Goal: Navigation & Orientation: Find specific page/section

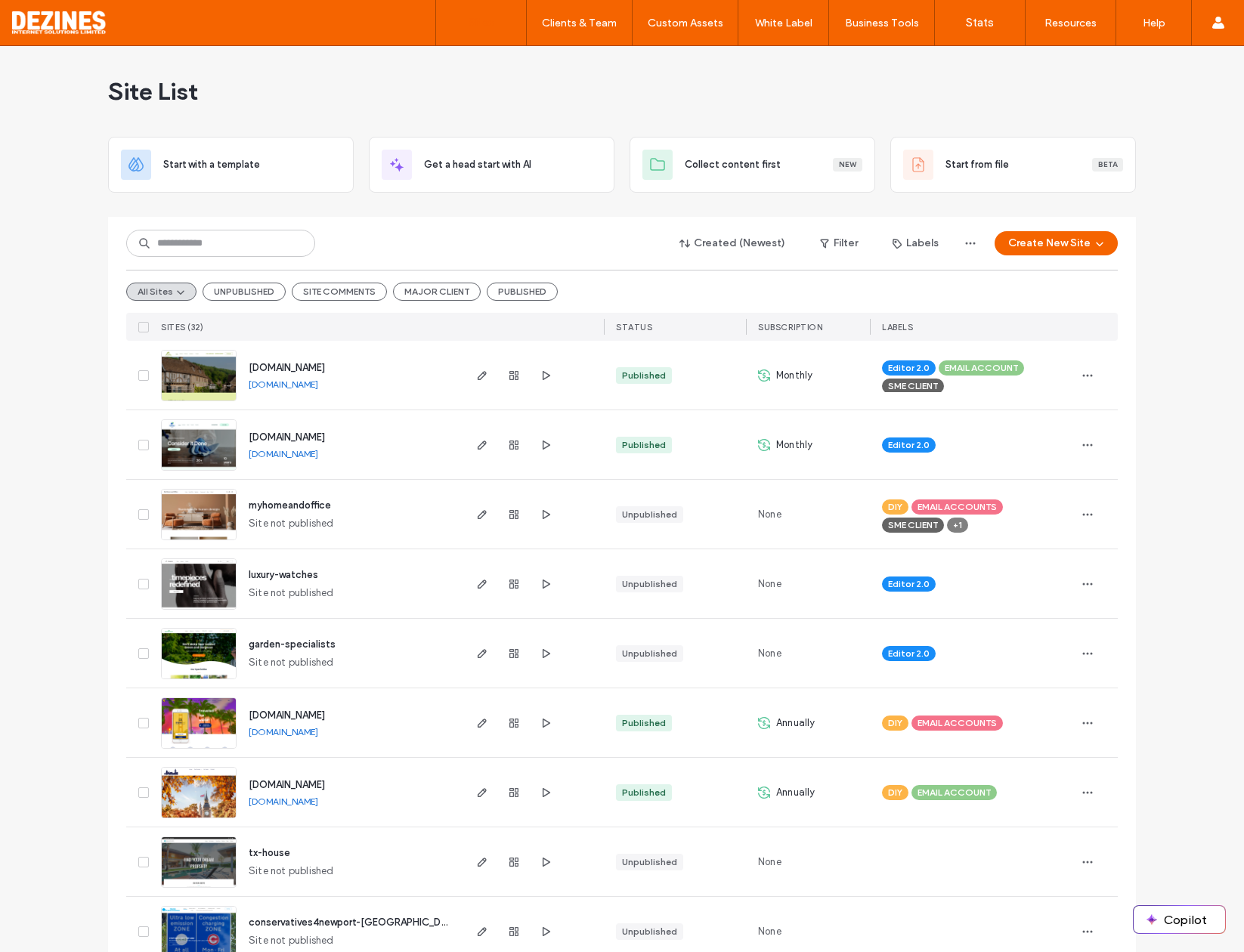
scroll to position [252, 0]
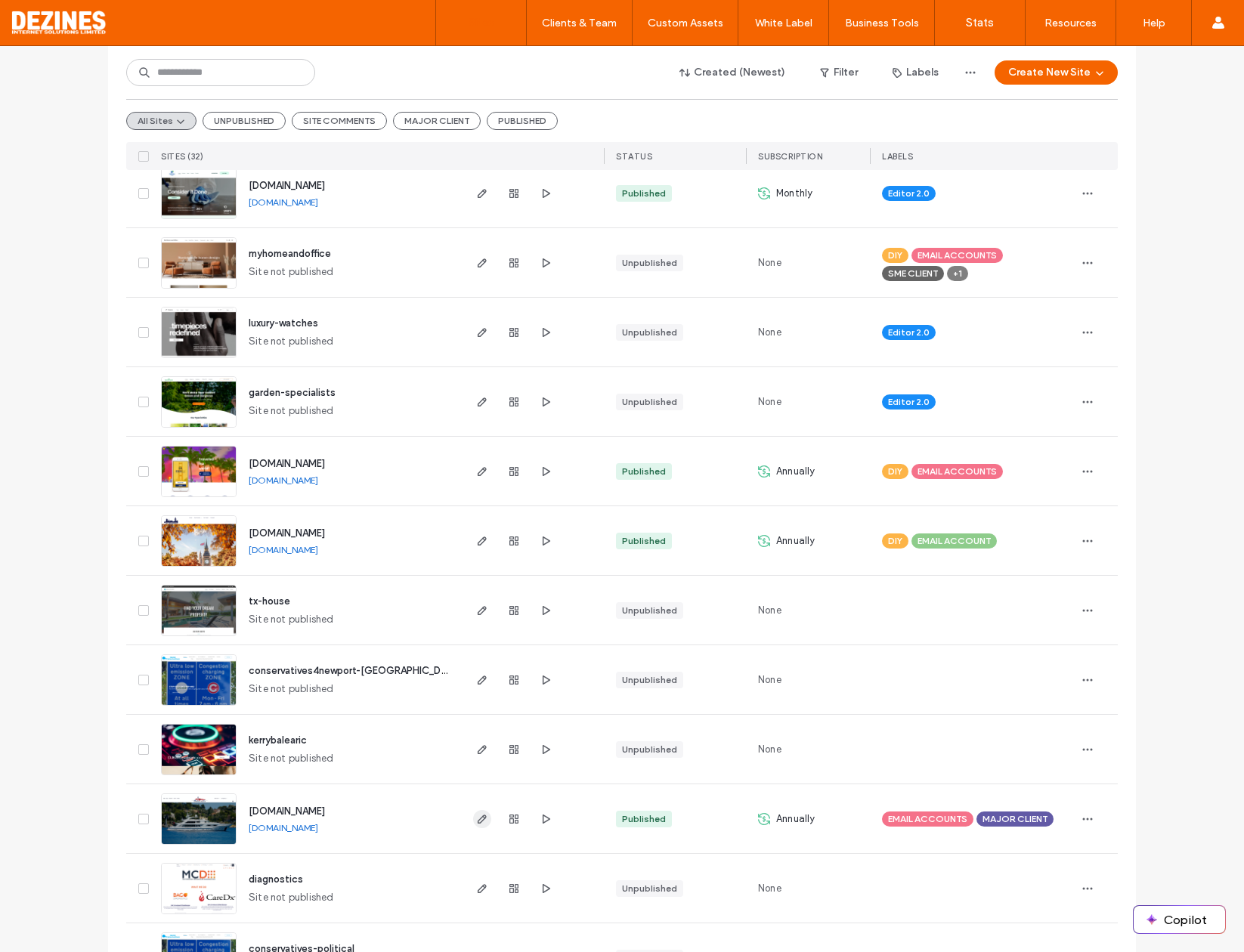
click at [477, 822] on use "button" at bounding box center [482, 819] width 9 height 9
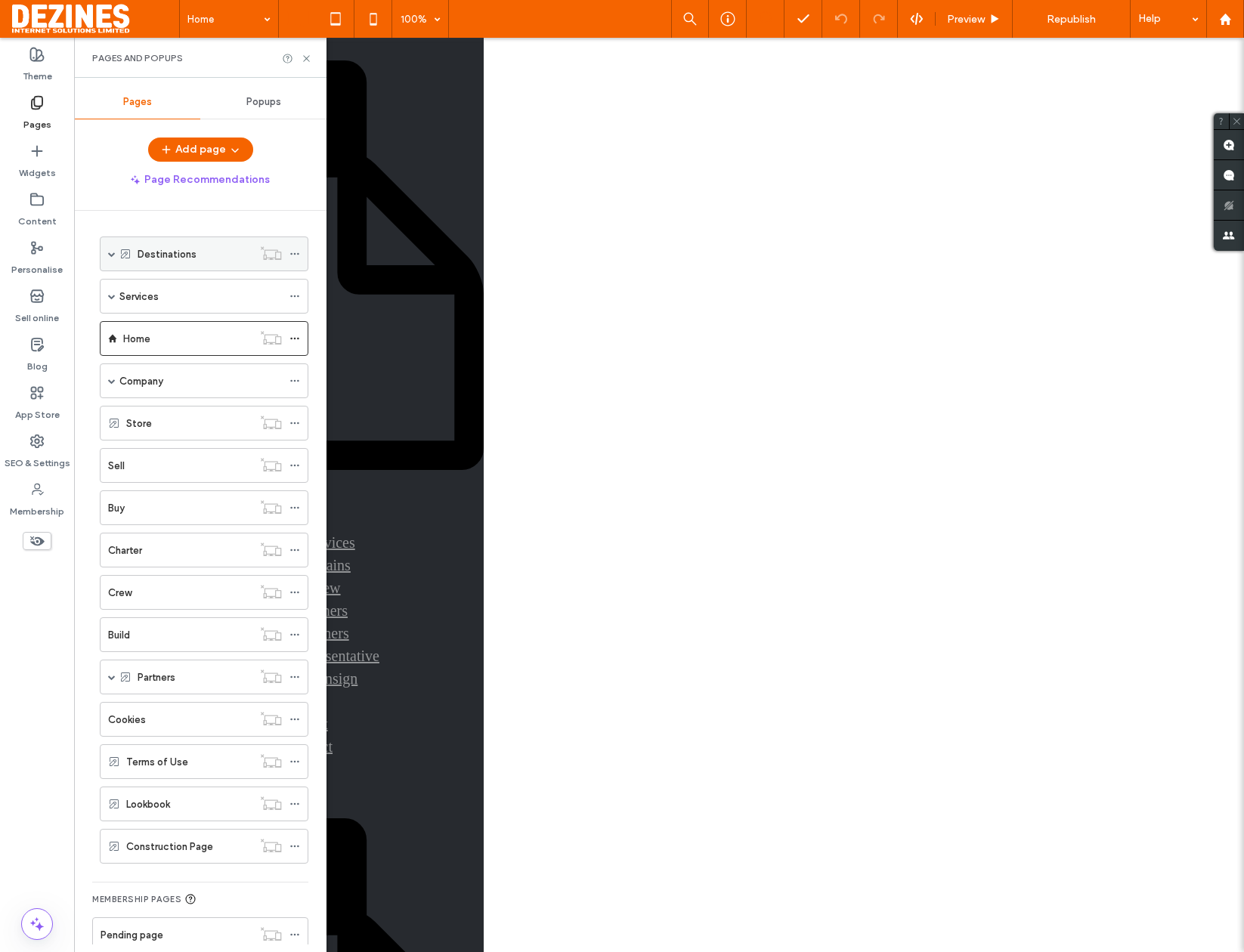
click at [112, 253] on span at bounding box center [111, 254] width 7 height 7
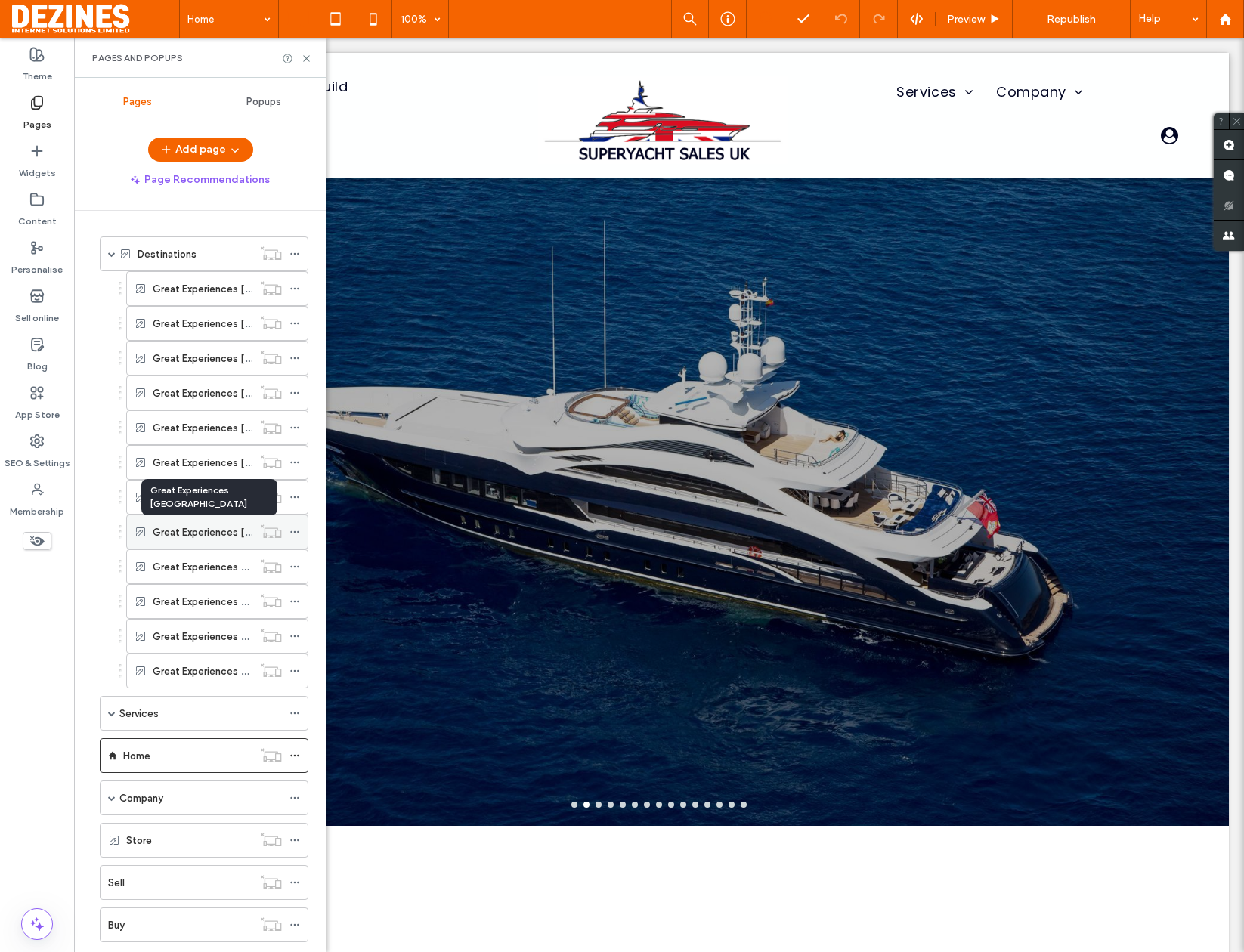
click at [215, 526] on label "Great Experiences [GEOGRAPHIC_DATA]" at bounding box center [247, 532] width 189 height 27
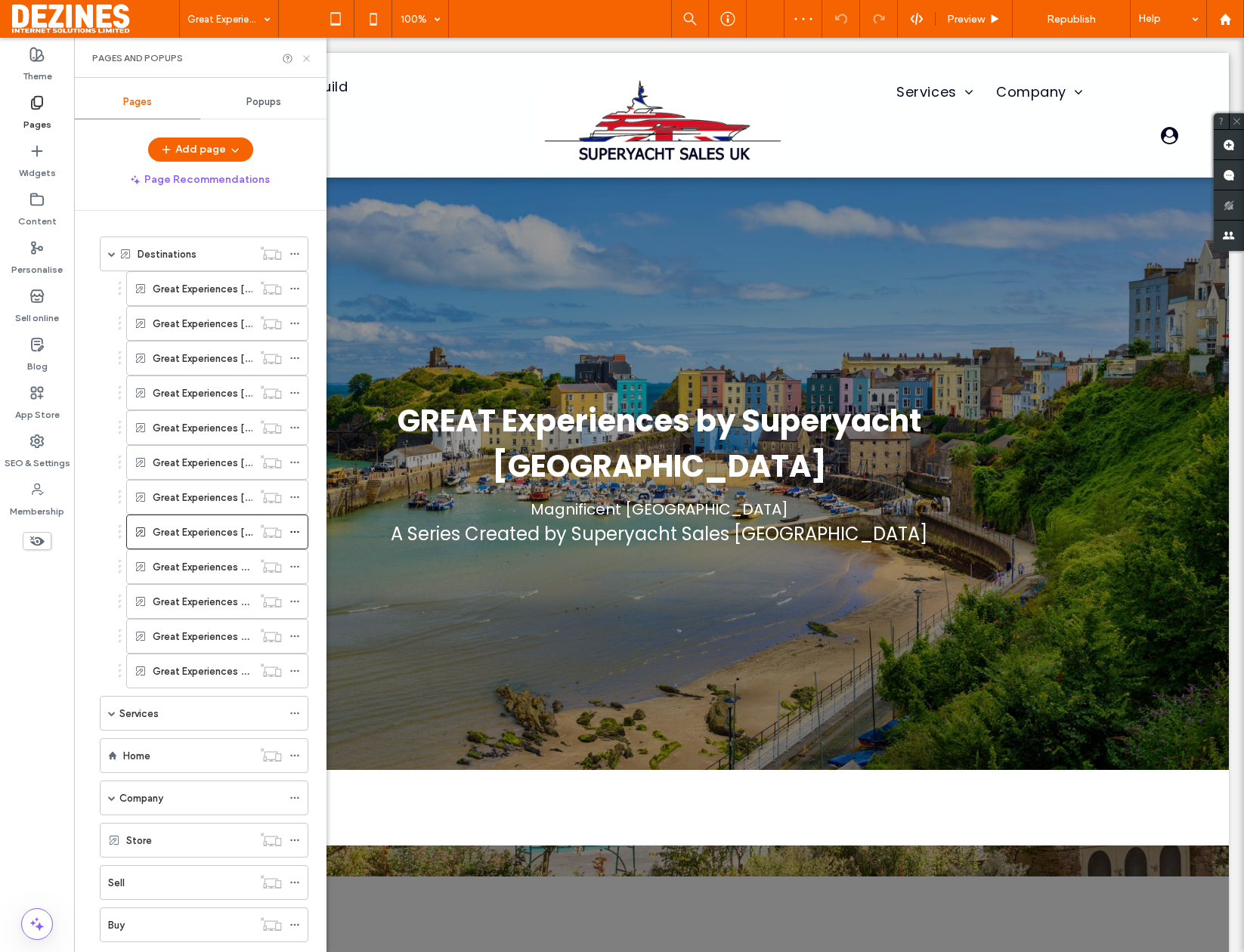
click at [307, 61] on icon at bounding box center [307, 59] width 12 height 12
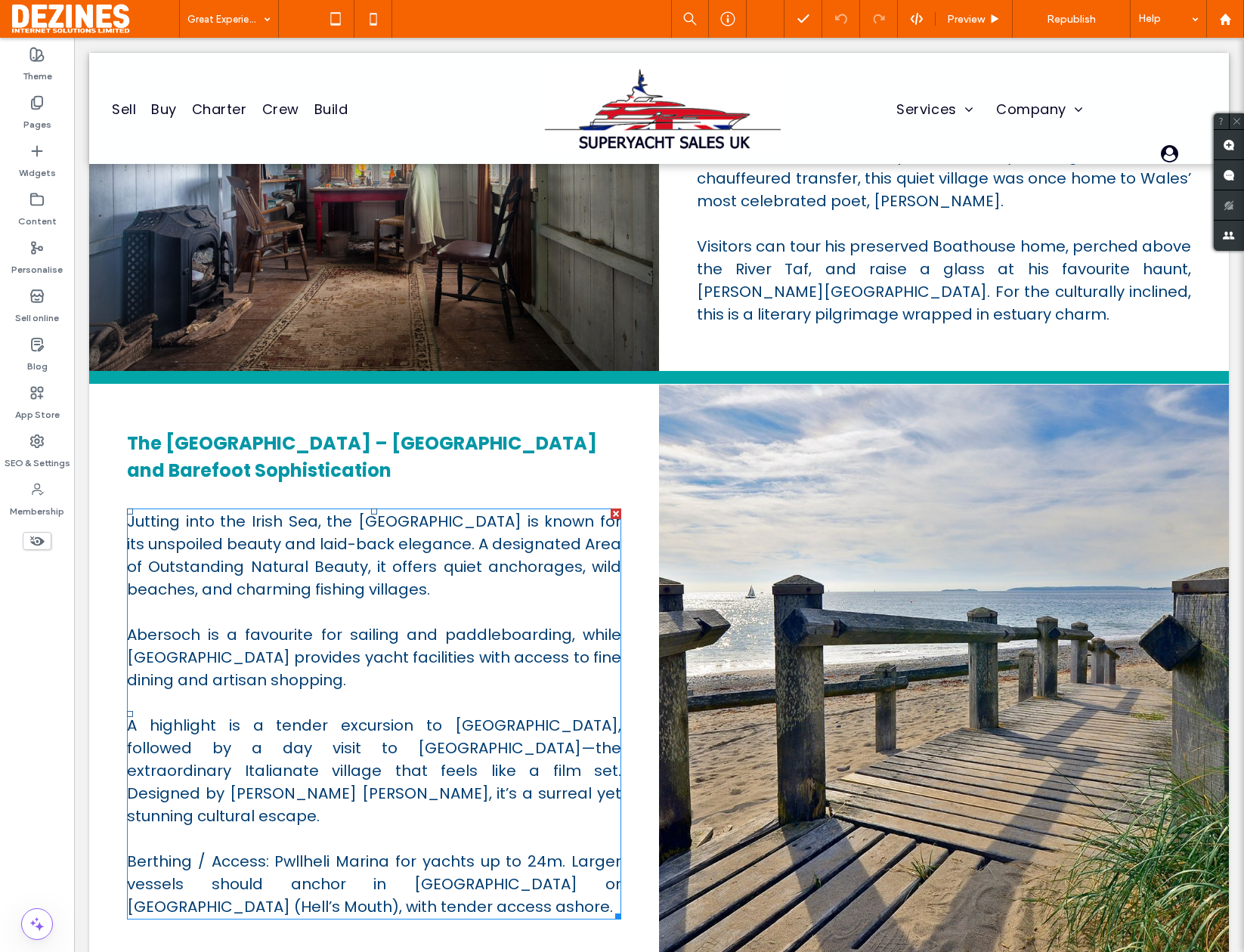
scroll to position [2014, 0]
